Goal: Task Accomplishment & Management: Manage account settings

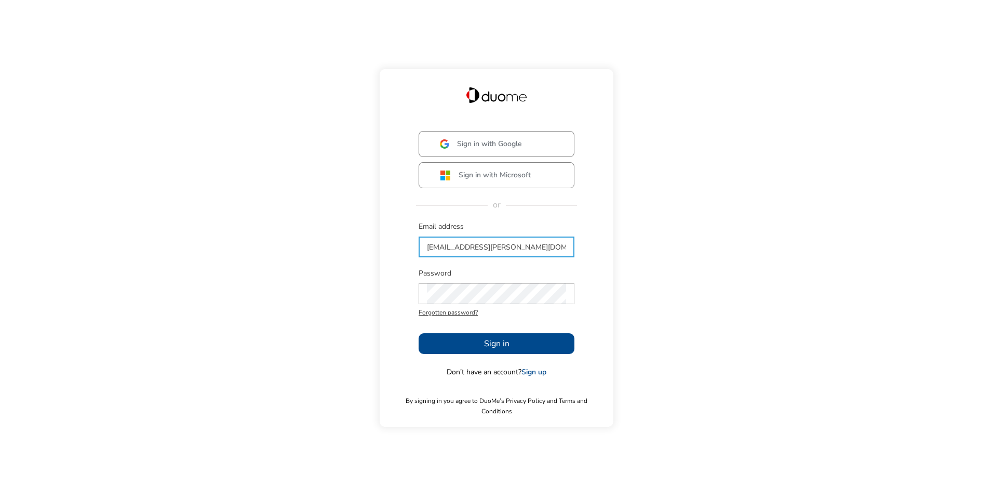
type input "[EMAIL_ADDRESS][PERSON_NAME][DOMAIN_NAME]"
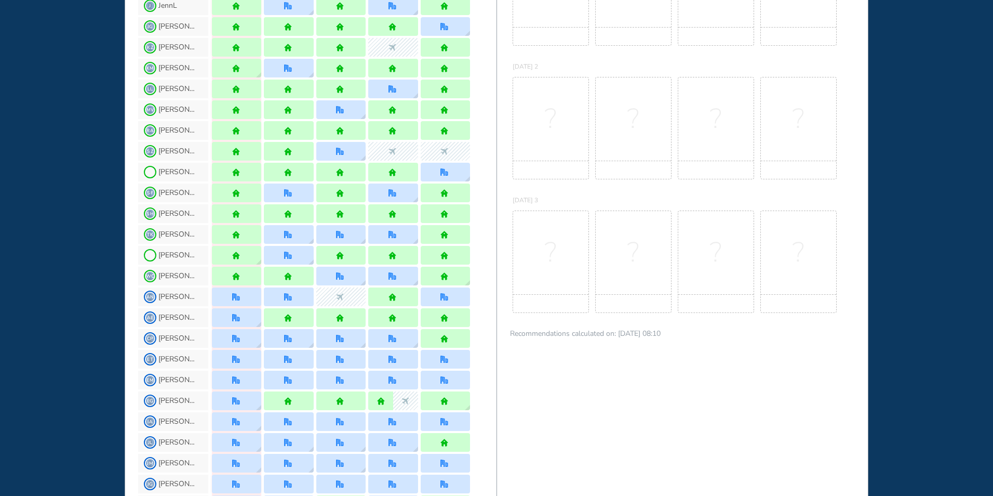
scroll to position [364, 0]
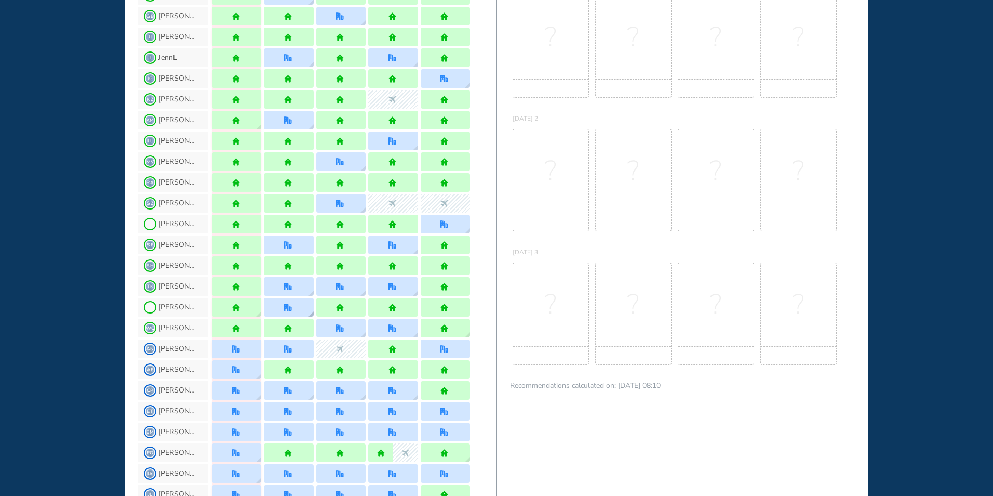
click at [299, 309] on div at bounding box center [288, 307] width 49 height 19
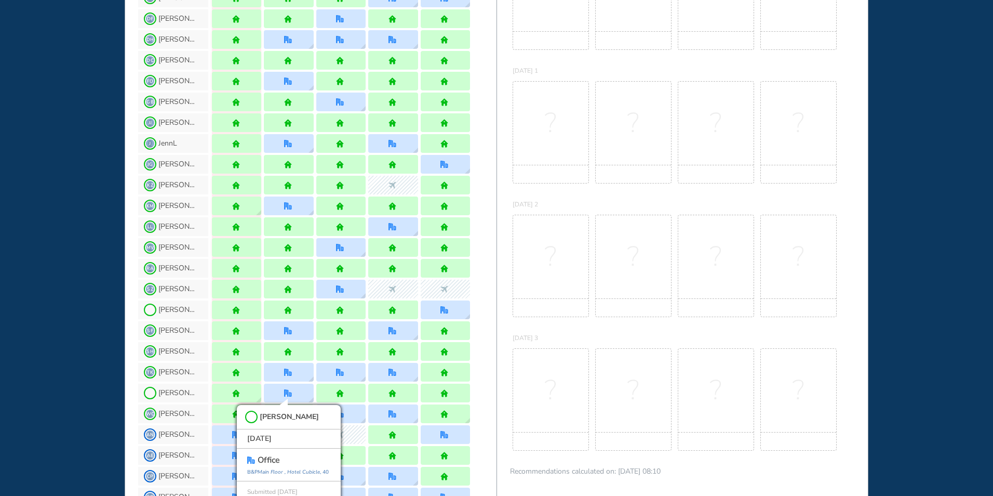
scroll to position [260, 0]
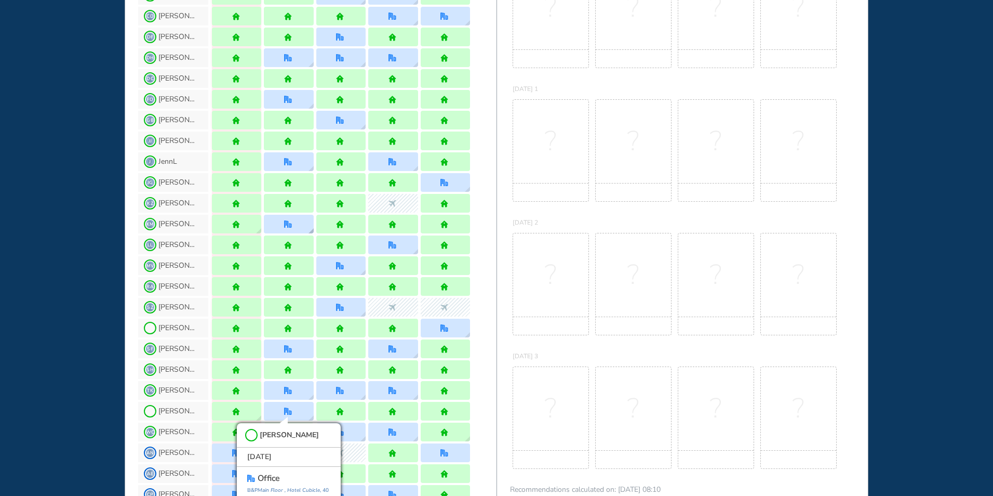
click at [292, 226] on img "office" at bounding box center [288, 224] width 8 height 8
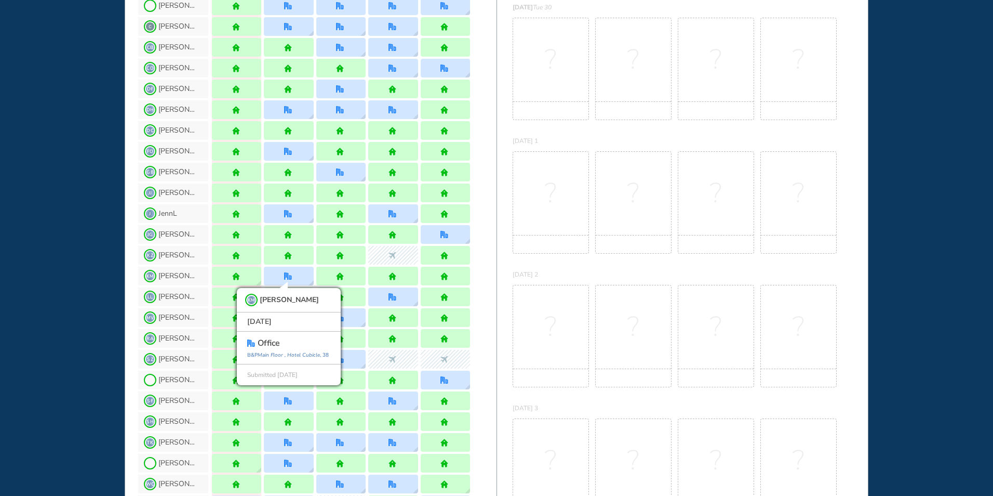
scroll to position [156, 0]
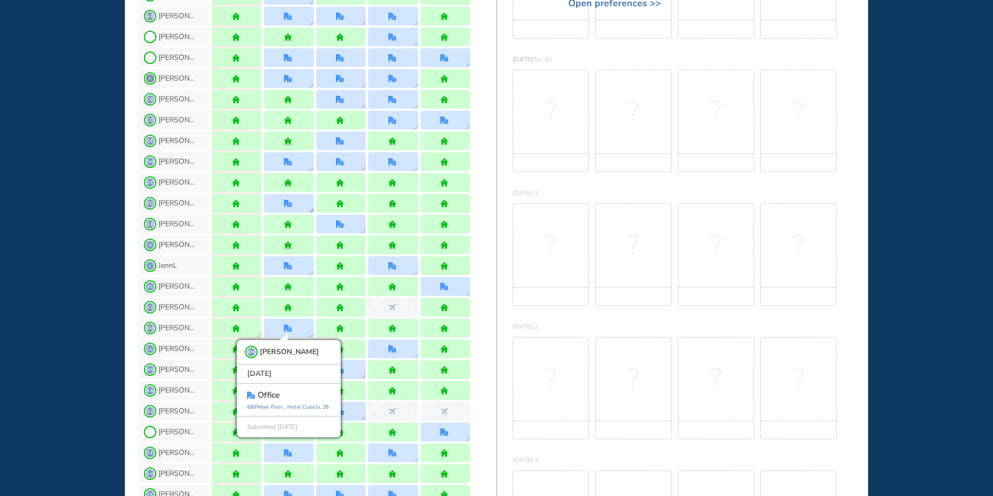
click at [291, 203] on img "office" at bounding box center [288, 203] width 8 height 8
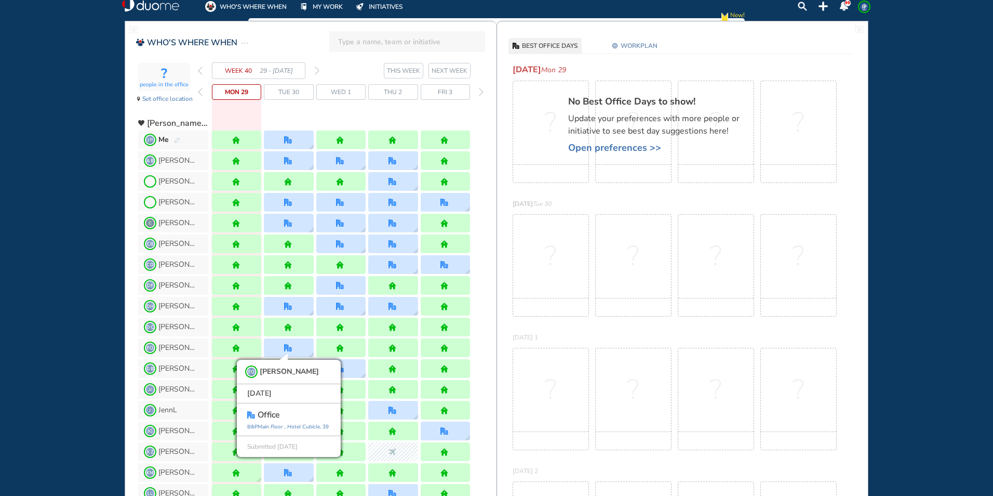
scroll to position [0, 0]
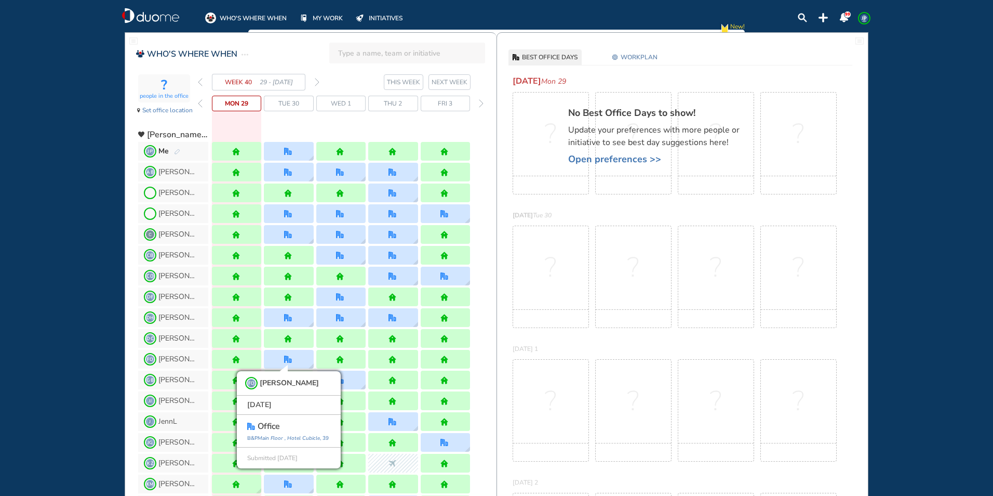
click at [315, 82] on img "forward week" at bounding box center [317, 82] width 5 height 8
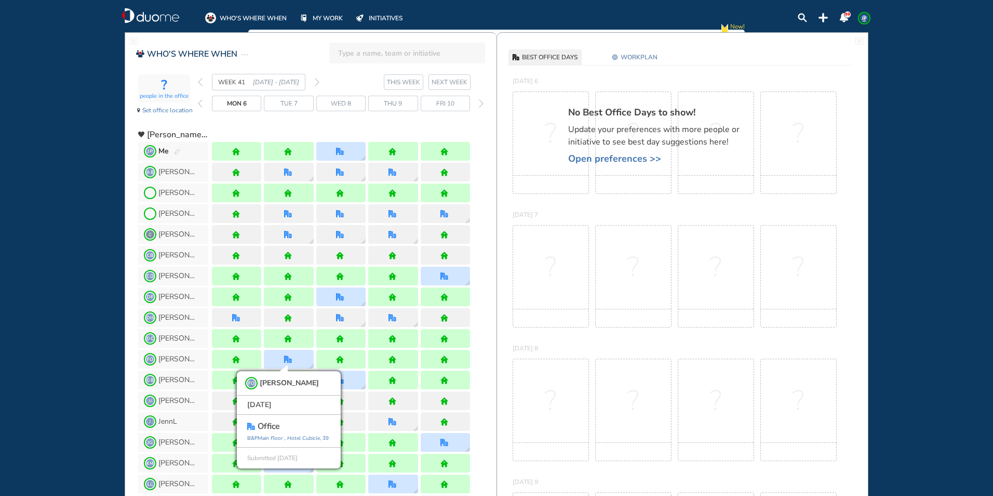
click at [315, 82] on img "forward week" at bounding box center [317, 82] width 5 height 8
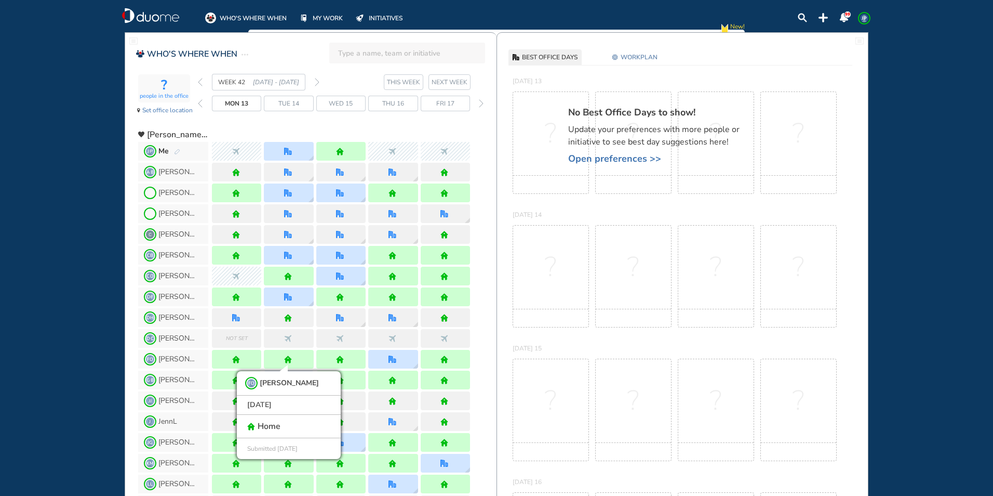
click at [315, 82] on img "forward week" at bounding box center [317, 82] width 5 height 8
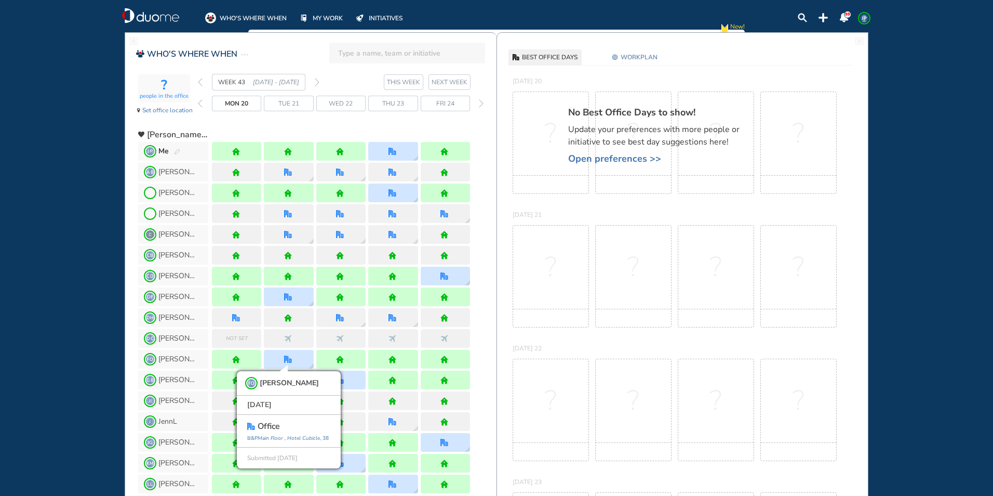
click at [315, 82] on img "forward week" at bounding box center [317, 82] width 5 height 8
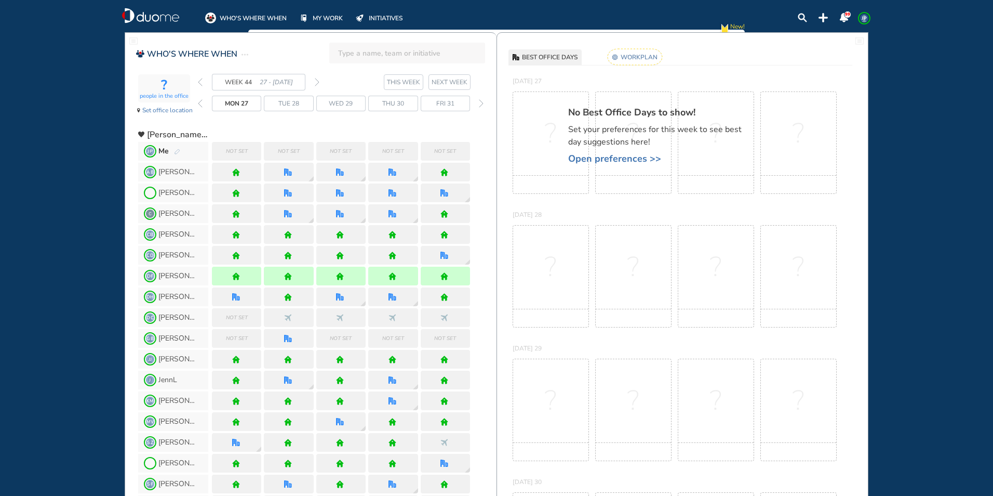
click at [638, 57] on rect at bounding box center [635, 57] width 55 height 16
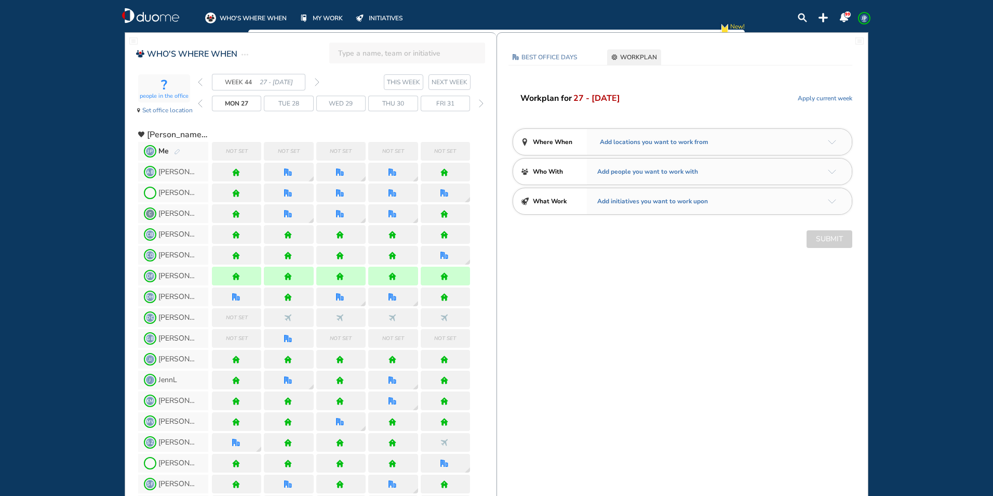
click at [843, 139] on div "Add locations you want to work from" at bounding box center [719, 142] width 265 height 26
click at [828, 143] on img "arrow-down-a5b4c4" at bounding box center [832, 142] width 8 height 5
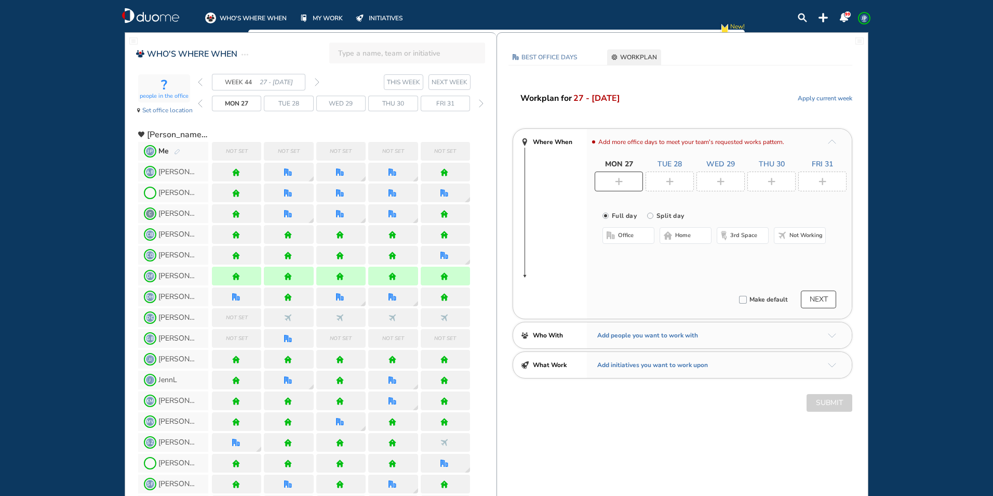
click at [676, 232] on span "home" at bounding box center [683, 235] width 16 height 8
click at [674, 183] on div at bounding box center [670, 181] width 48 height 20
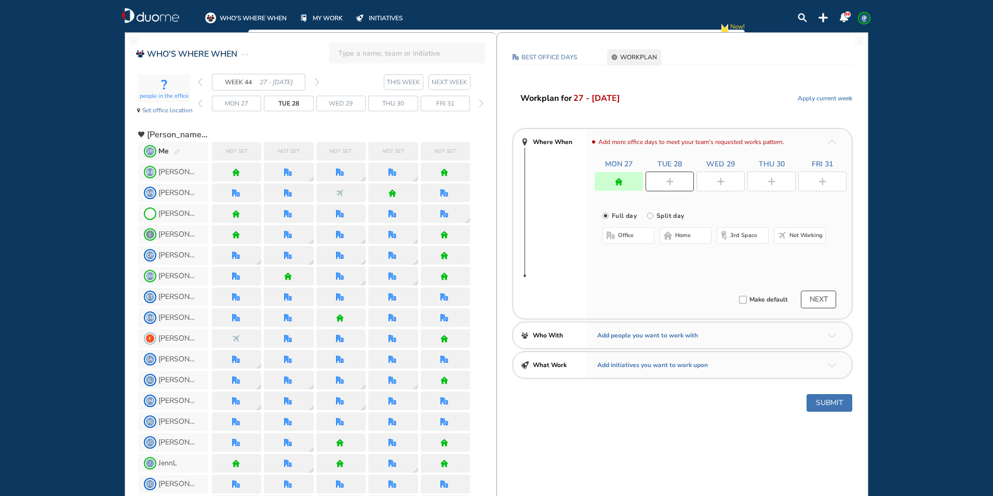
click at [681, 236] on span "home" at bounding box center [683, 235] width 16 height 8
click at [719, 182] on img "plus-rounded-bdbdbd" at bounding box center [721, 182] width 8 height 8
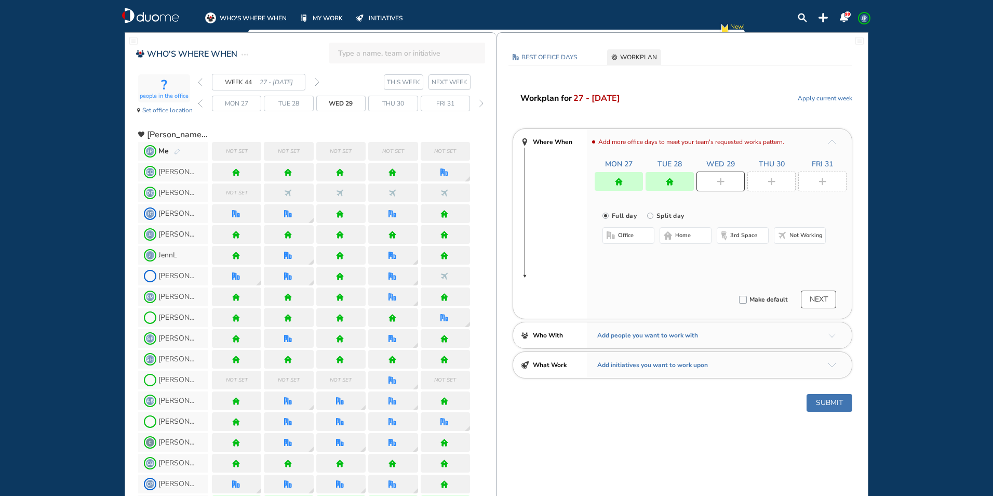
click at [638, 233] on button "office" at bounding box center [629, 235] width 52 height 17
click at [636, 256] on button "Select location" at bounding box center [630, 256] width 42 height 10
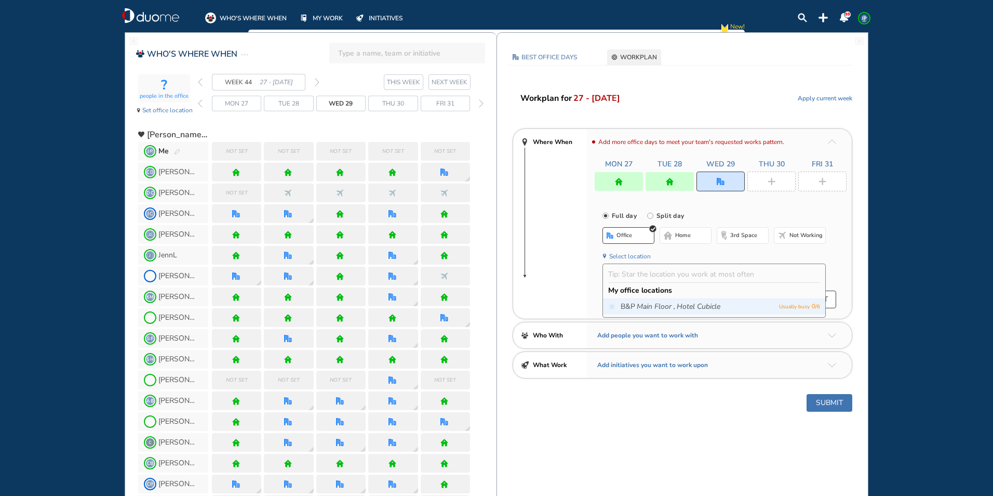
click at [657, 308] on icon "Main Floor ," at bounding box center [656, 306] width 38 height 10
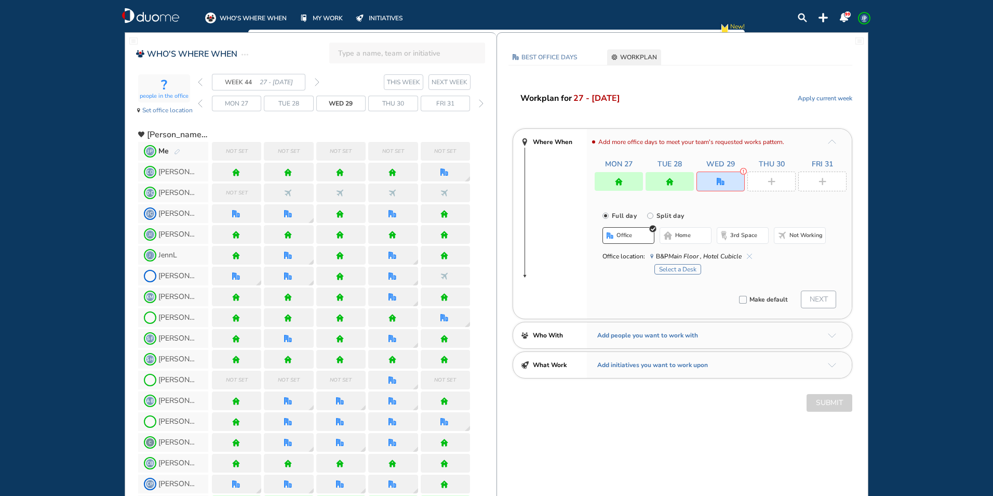
click at [678, 270] on button "Select a Desk" at bounding box center [677, 269] width 47 height 10
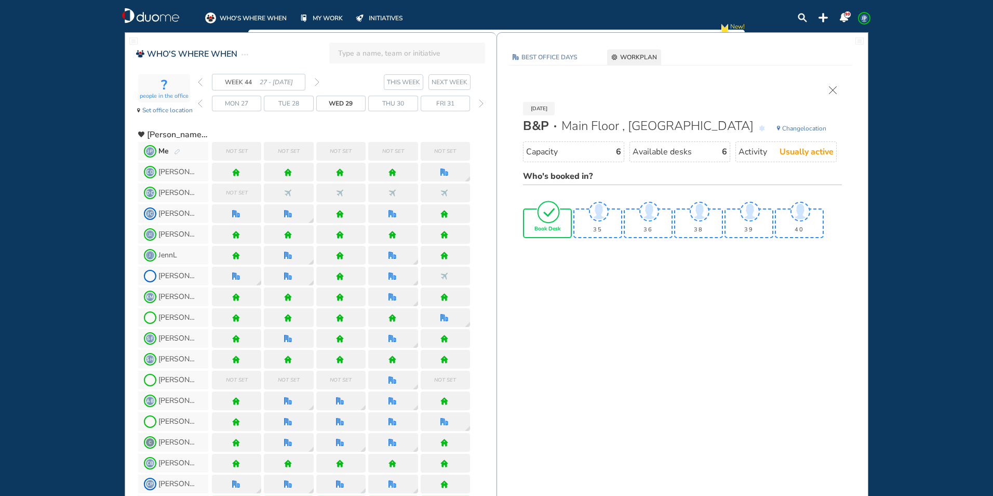
click at [542, 230] on span "Book Desk" at bounding box center [547, 229] width 26 height 6
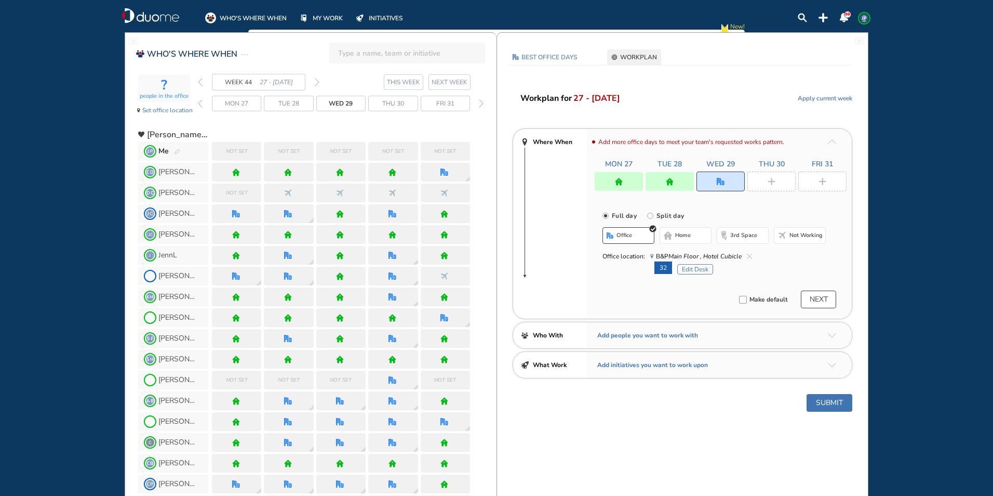
click at [775, 184] on img "plus-rounded-bdbdbd" at bounding box center [772, 182] width 8 height 8
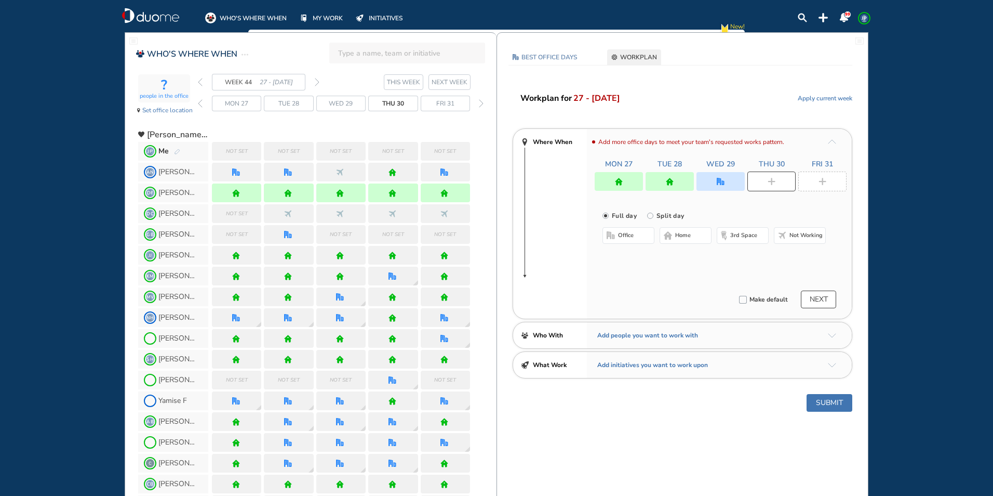
click at [692, 238] on button "home" at bounding box center [686, 235] width 52 height 17
click at [825, 178] on img "plus-rounded-bdbdbd" at bounding box center [823, 182] width 8 height 8
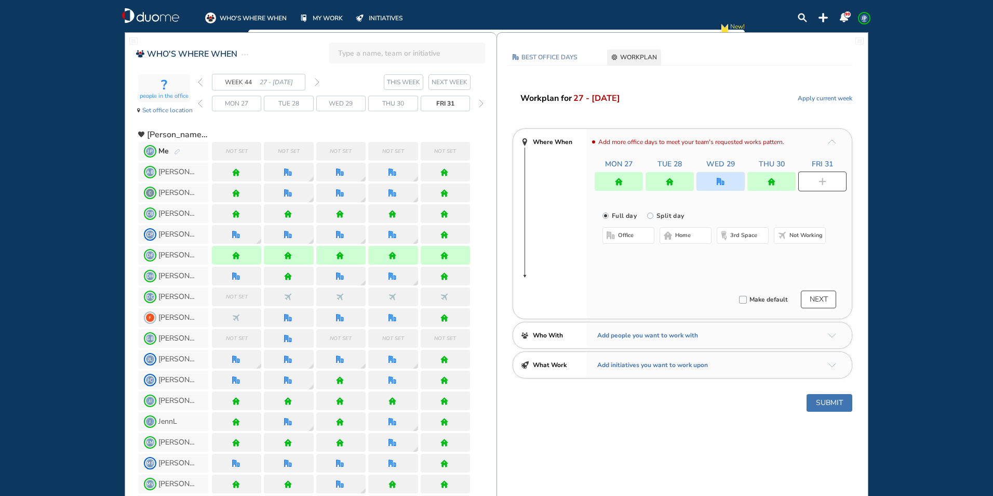
click at [684, 234] on span "home" at bounding box center [683, 235] width 16 height 8
click at [837, 404] on button "Submit" at bounding box center [830, 403] width 46 height 18
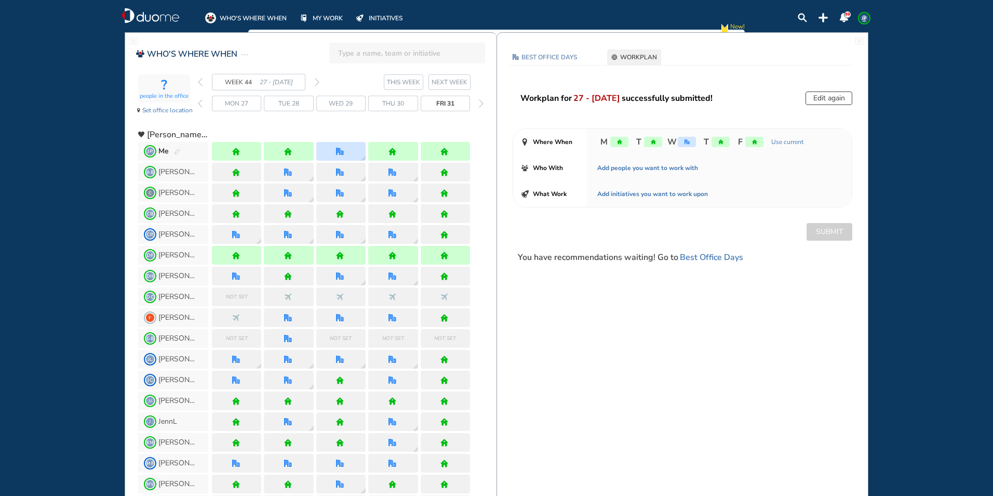
click at [200, 104] on img "back day" at bounding box center [200, 103] width 5 height 8
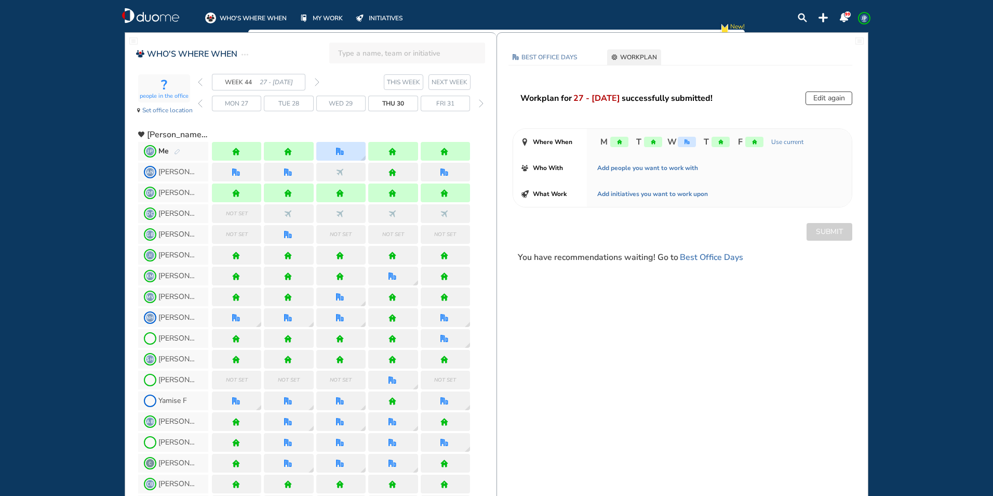
click at [200, 104] on img "back day" at bounding box center [200, 103] width 5 height 8
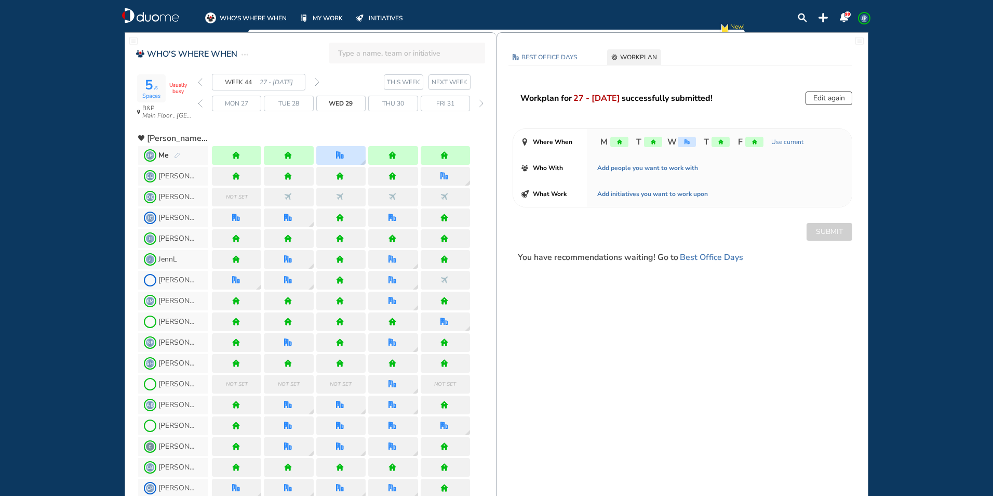
click at [200, 104] on img "back day" at bounding box center [200, 103] width 5 height 8
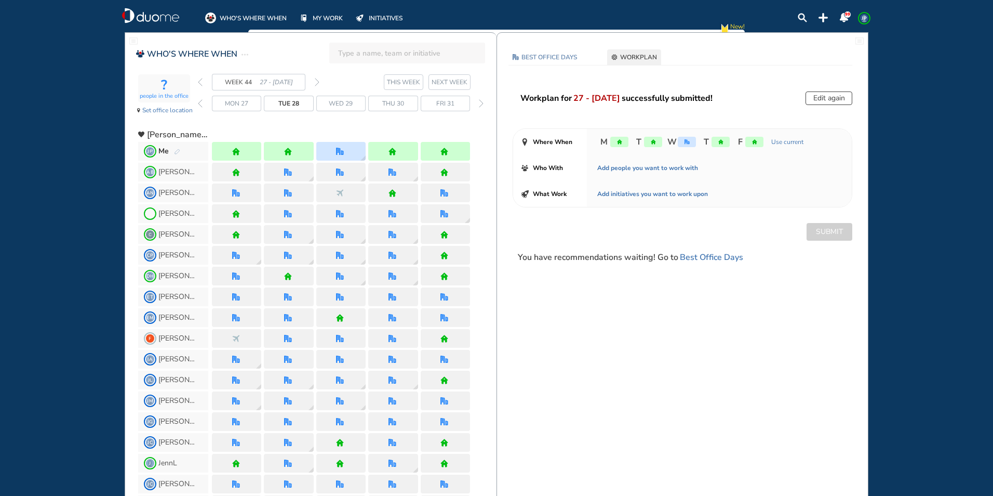
click at [200, 79] on img "back week" at bounding box center [200, 82] width 5 height 8
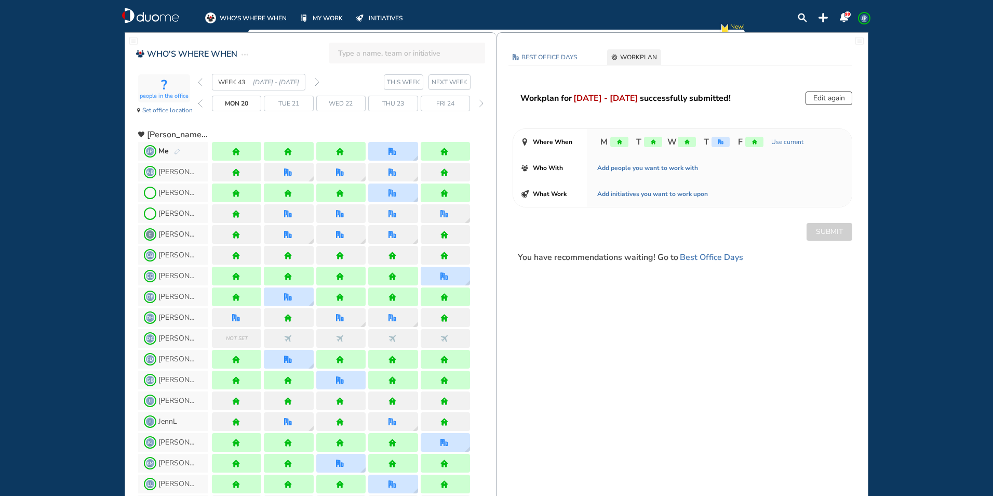
click at [200, 79] on img "back week" at bounding box center [200, 82] width 5 height 8
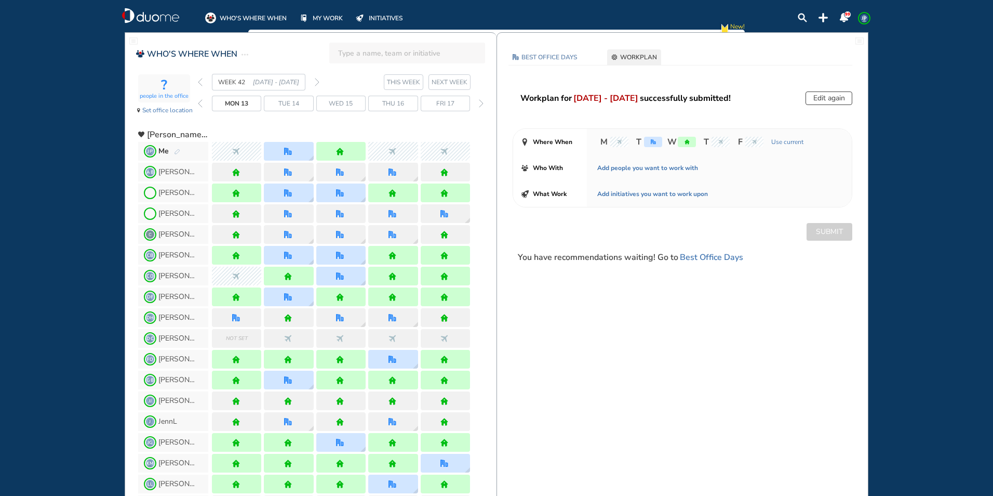
click at [200, 79] on img "back week" at bounding box center [200, 82] width 5 height 8
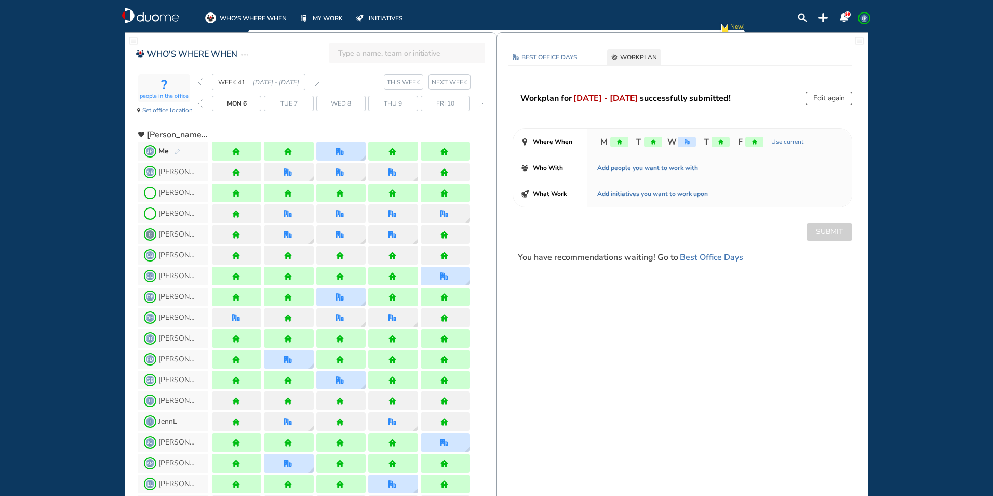
click at [825, 102] on button "Edit again" at bounding box center [829, 98] width 47 height 14
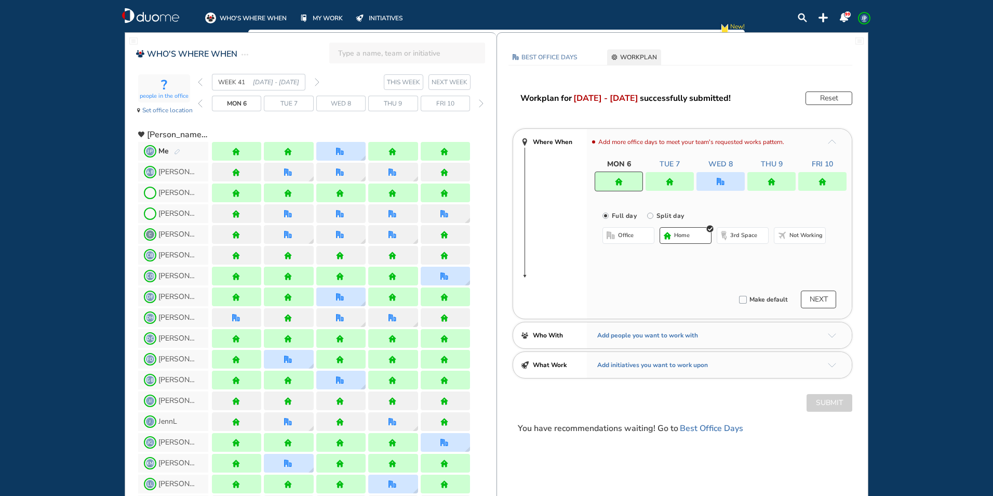
click at [779, 185] on div at bounding box center [771, 181] width 48 height 19
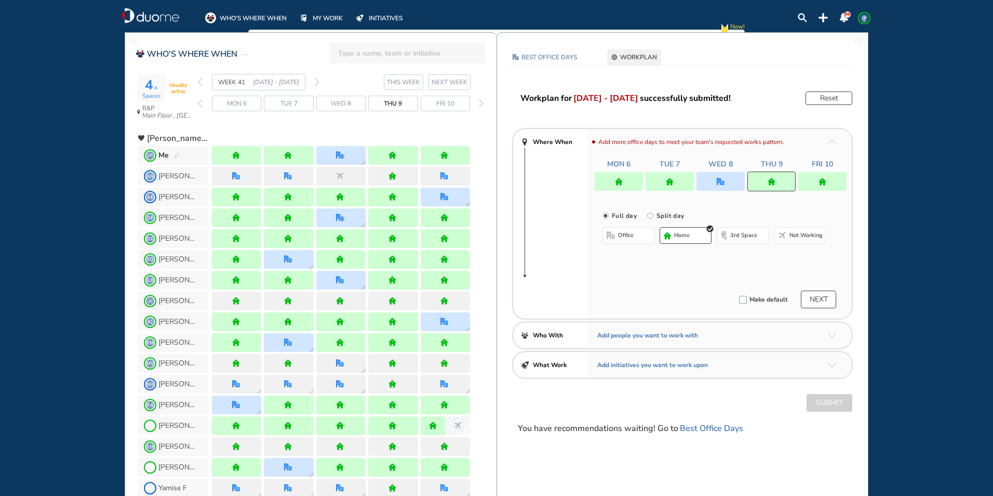
click at [637, 237] on button "office" at bounding box center [629, 235] width 52 height 17
click at [685, 269] on button "Select a Desk" at bounding box center [677, 269] width 47 height 10
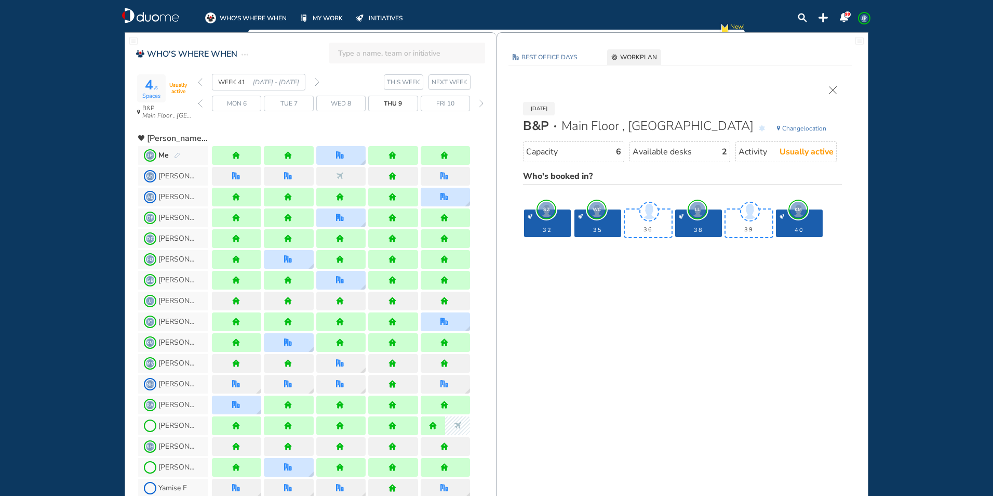
click at [833, 91] on img "cross-thin" at bounding box center [833, 90] width 8 height 8
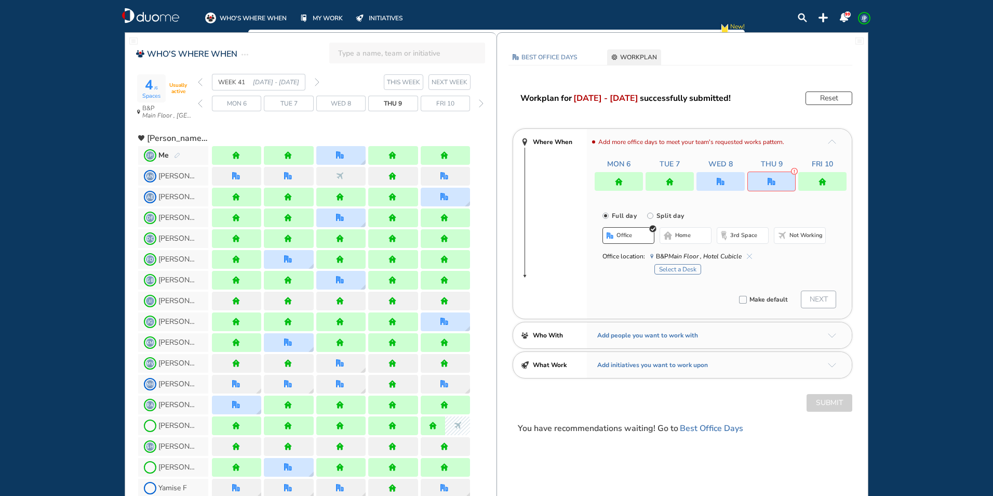
click at [694, 233] on button "home" at bounding box center [686, 235] width 52 height 17
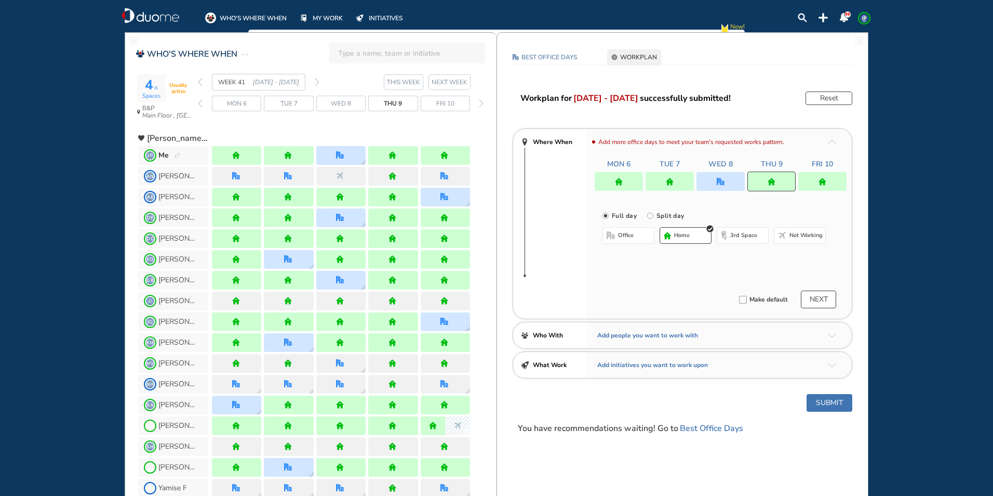
click at [632, 181] on div at bounding box center [619, 181] width 48 height 19
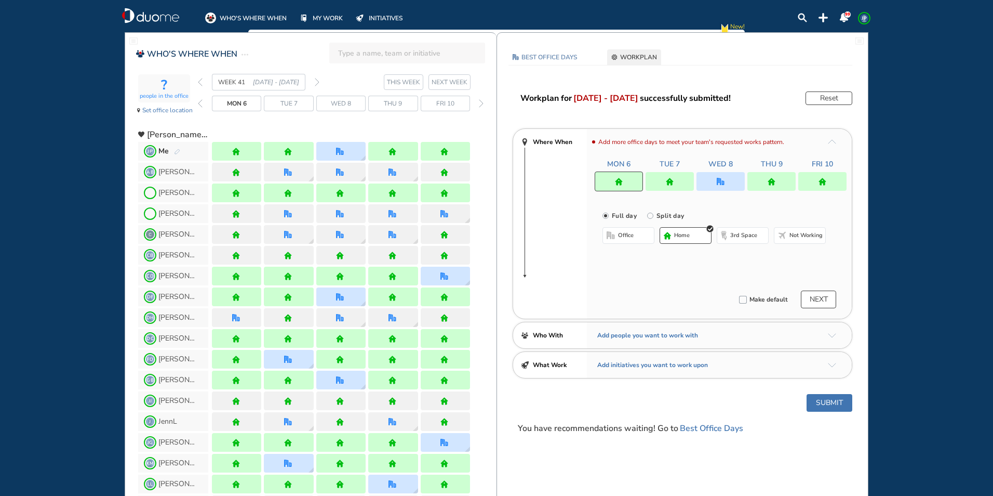
click at [636, 235] on button "office" at bounding box center [629, 235] width 52 height 17
click at [639, 255] on button "Select location" at bounding box center [630, 256] width 42 height 10
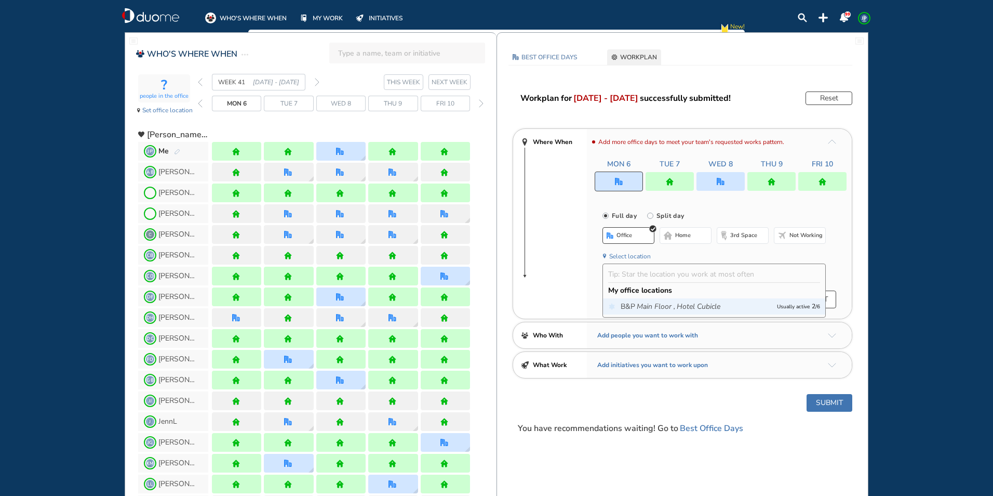
click at [654, 307] on icon "Main Floor ," at bounding box center [656, 306] width 38 height 10
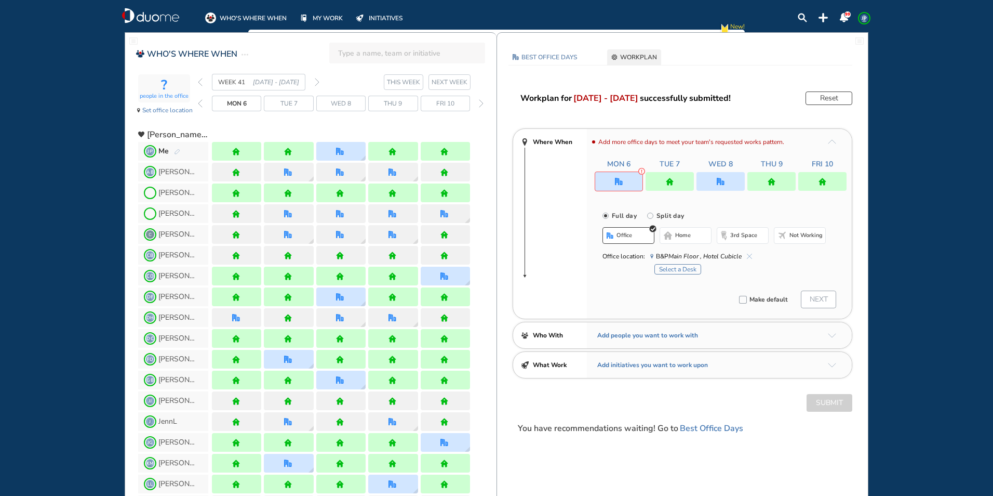
click at [685, 269] on button "Select a Desk" at bounding box center [677, 269] width 47 height 10
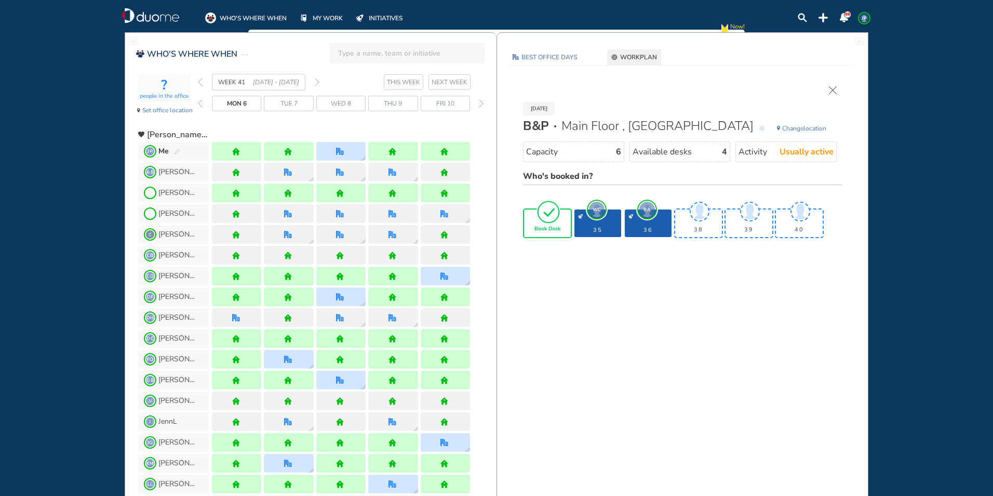
click at [550, 219] on img "tick-rounded-outline" at bounding box center [549, 211] width 24 height 24
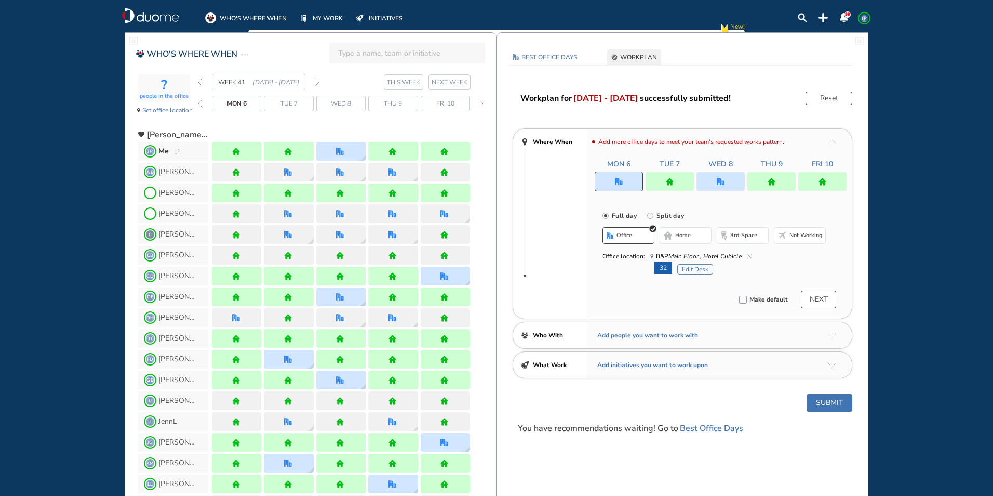
click at [735, 184] on div at bounding box center [721, 181] width 48 height 19
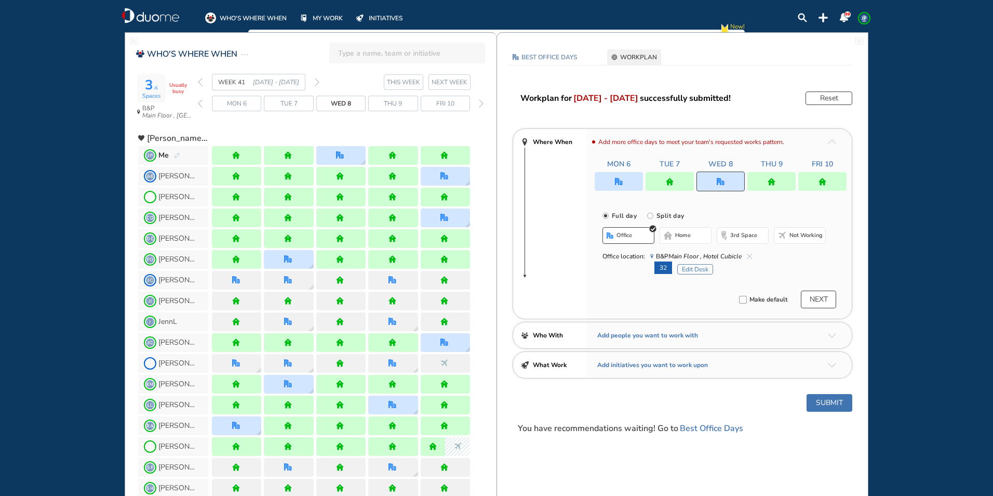
click at [684, 239] on span "home" at bounding box center [683, 235] width 16 height 8
click at [835, 401] on button "Submit" at bounding box center [830, 403] width 46 height 18
